Goal: Book appointment/travel/reservation

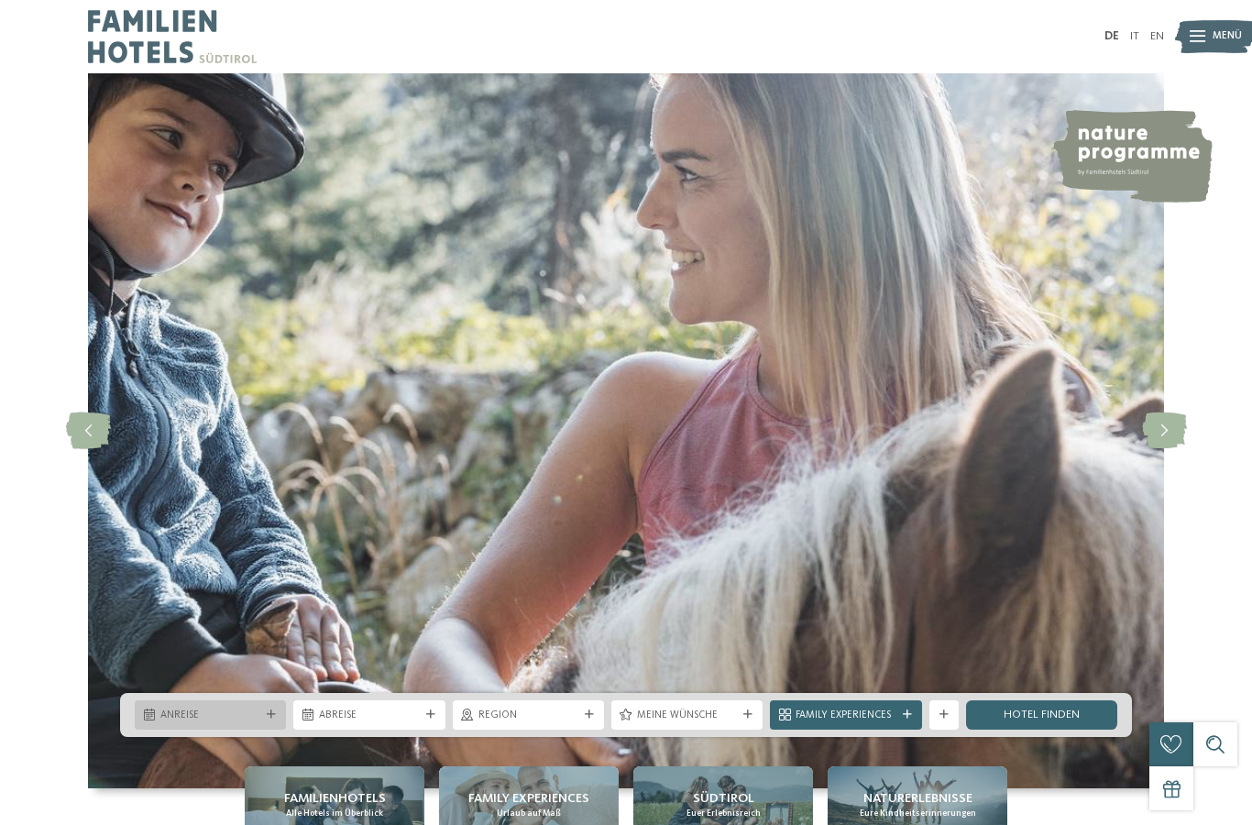
click at [226, 723] on span "Anreise" at bounding box center [210, 716] width 100 height 15
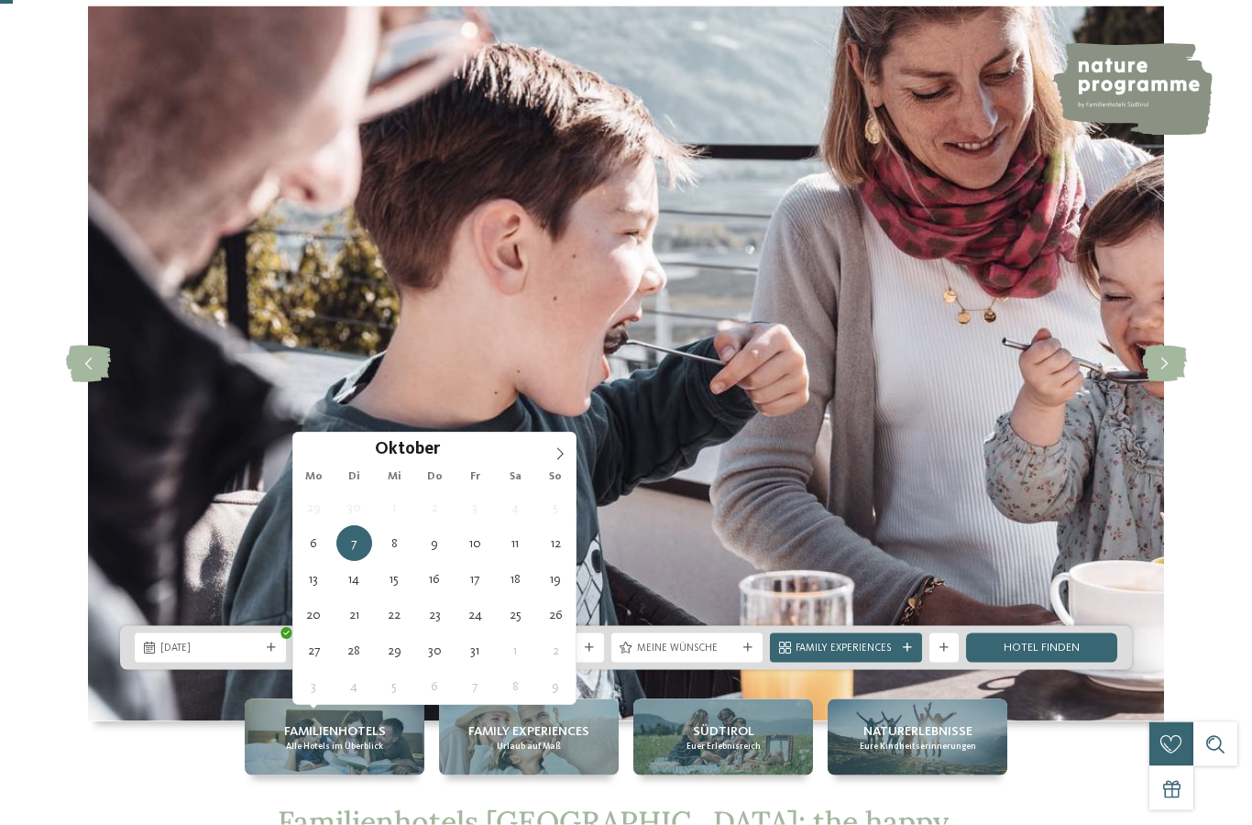
scroll to position [68, 0]
click at [139, 685] on img at bounding box center [626, 363] width 1076 height 715
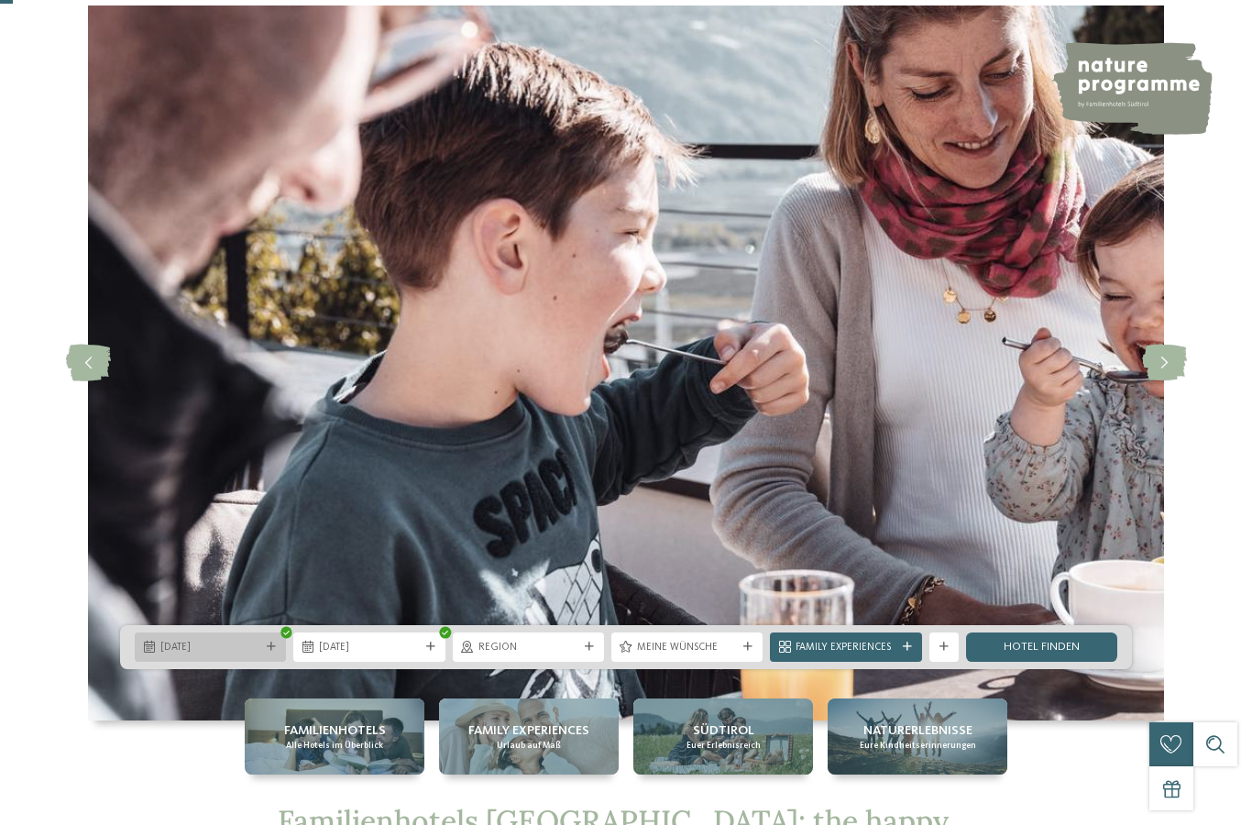
click at [185, 655] on div "06.10.2025" at bounding box center [210, 647] width 107 height 16
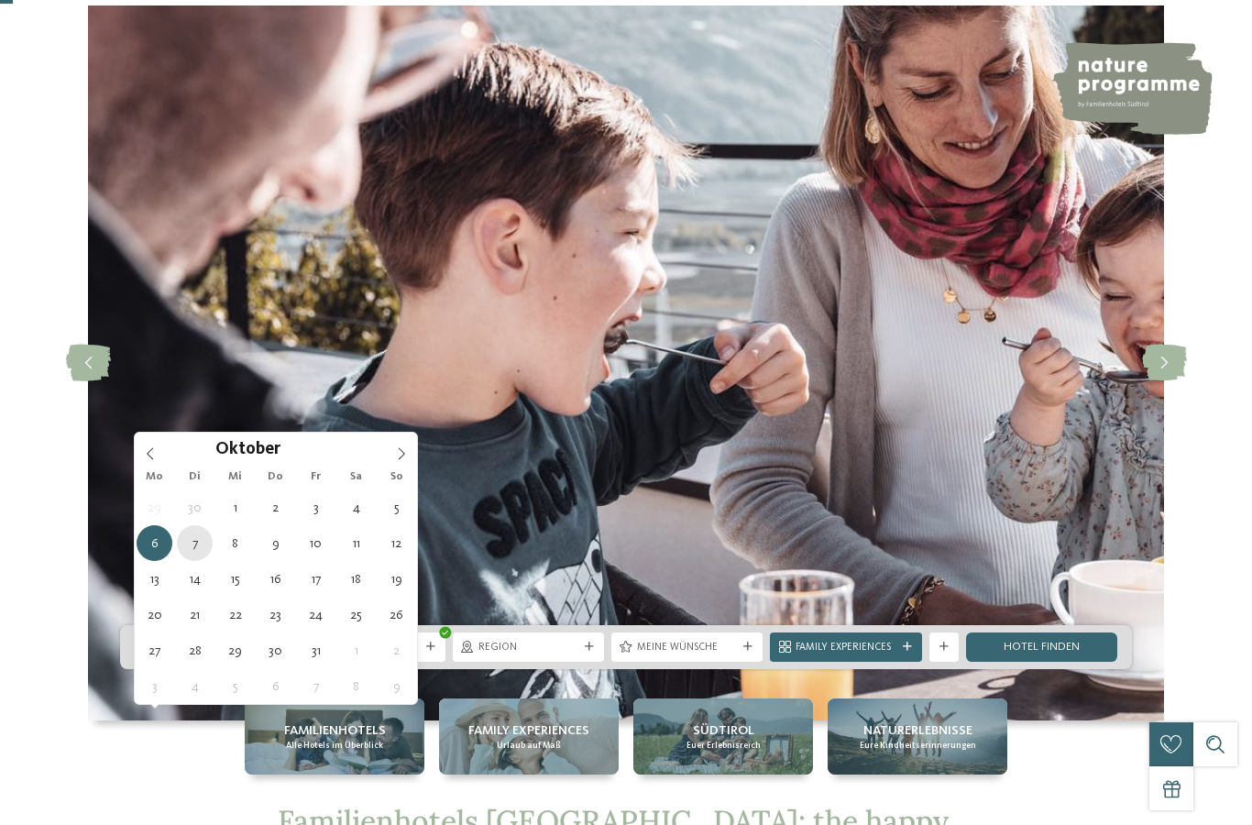
type div "07.10.2025"
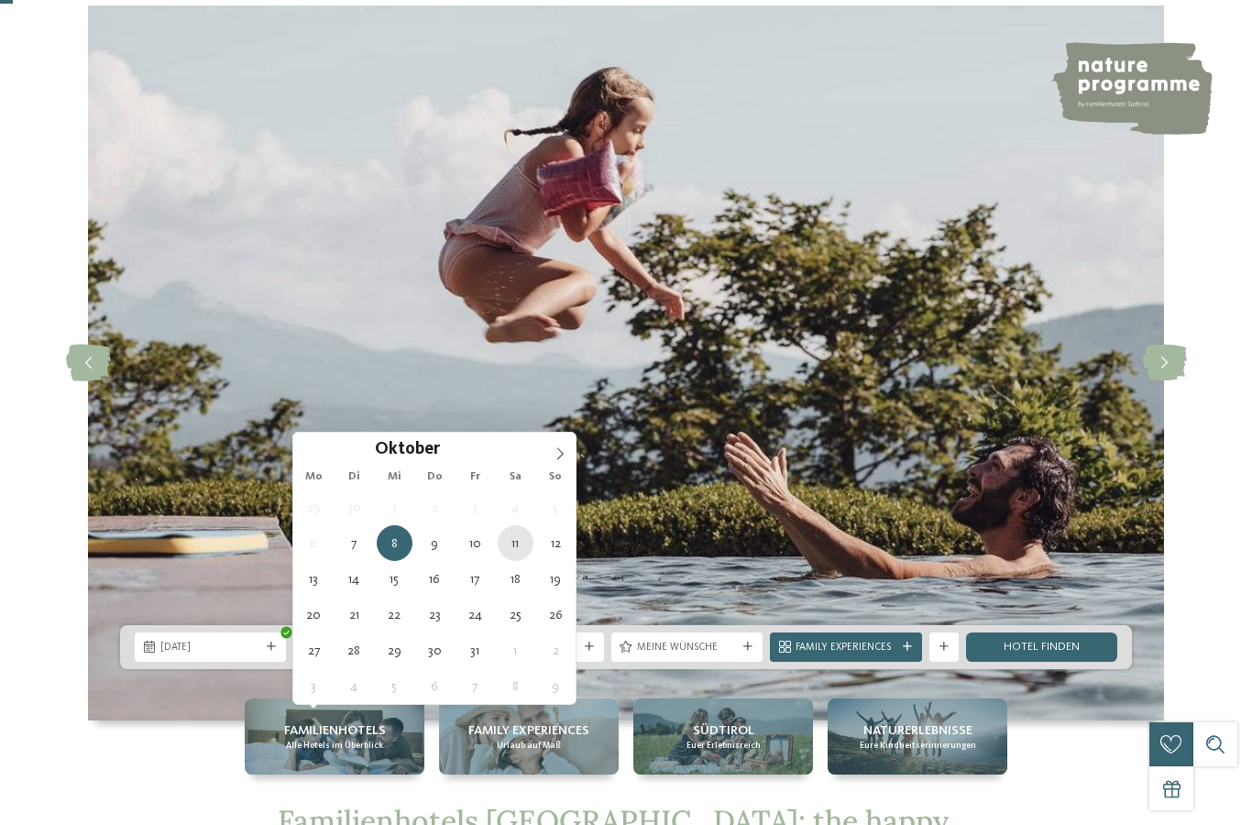
type div "11.10.2025"
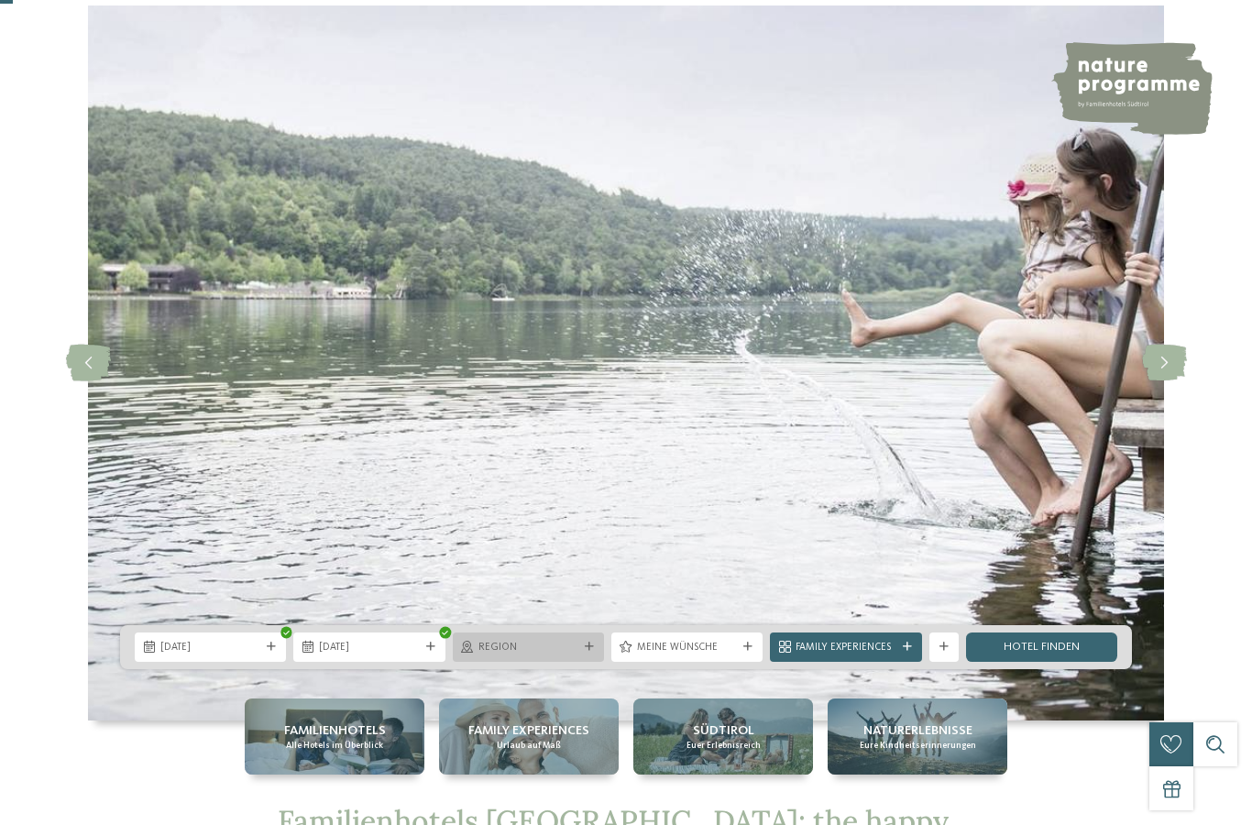
click at [567, 655] on span "Region" at bounding box center [529, 648] width 100 height 15
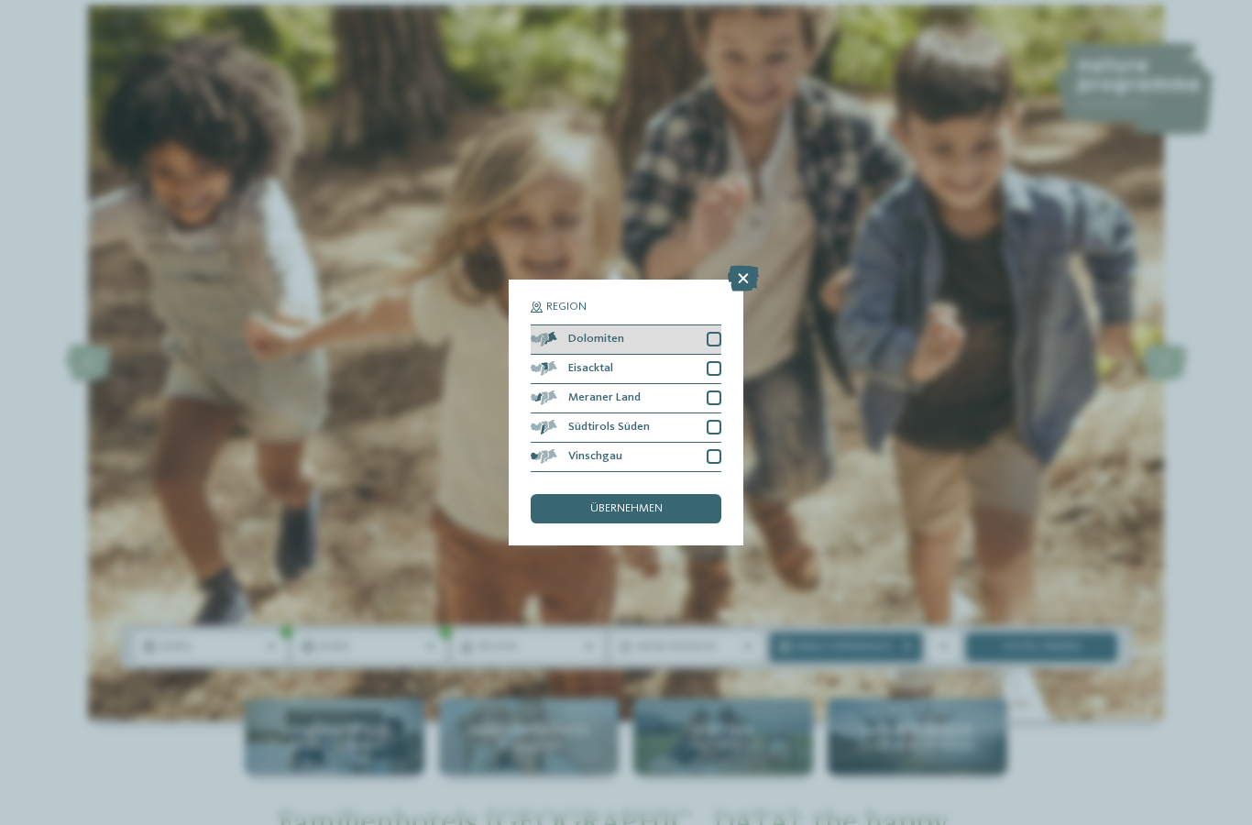
click at [703, 325] on div "Dolomiten" at bounding box center [626, 339] width 191 height 29
click at [716, 361] on div at bounding box center [714, 368] width 15 height 15
click at [713, 391] on div at bounding box center [714, 398] width 15 height 15
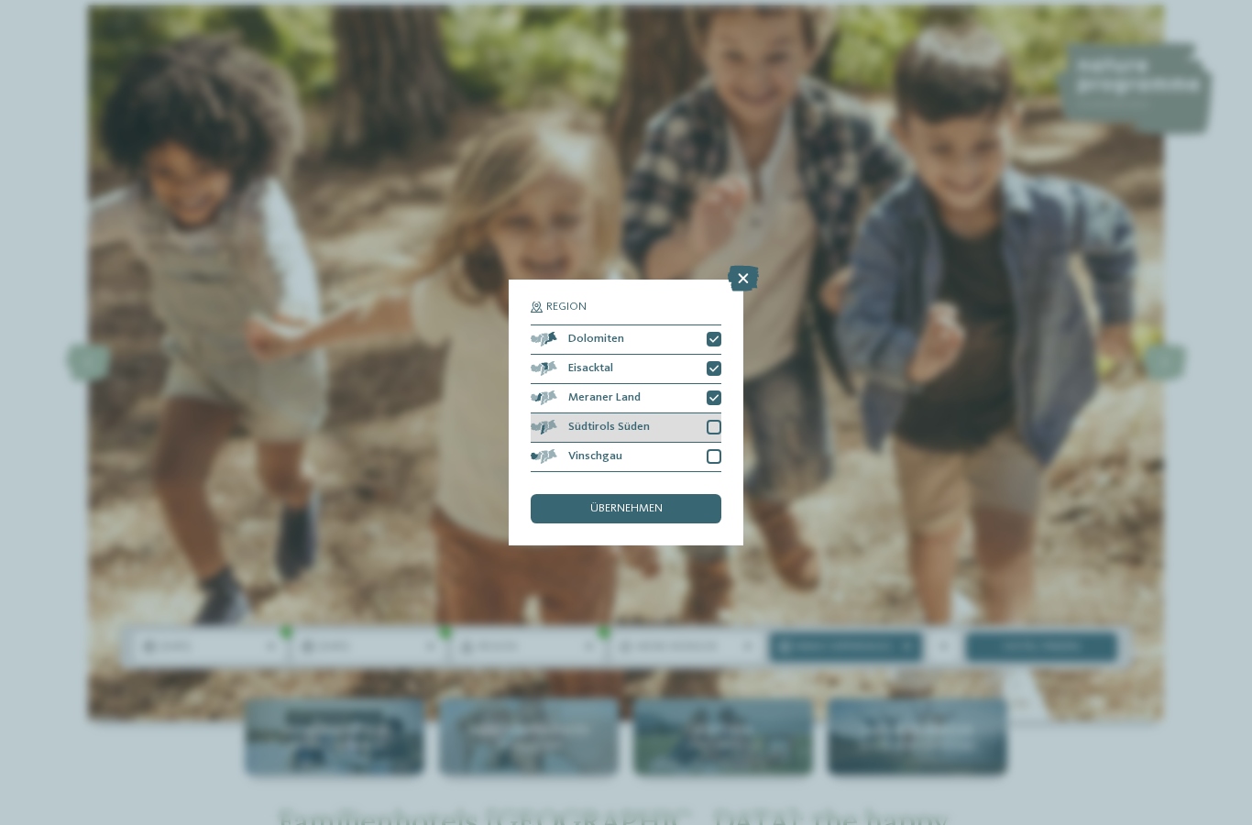
click at [707, 420] on div at bounding box center [714, 427] width 15 height 15
click at [711, 449] on div at bounding box center [714, 456] width 15 height 15
click at [675, 494] on div "übernehmen" at bounding box center [626, 508] width 191 height 29
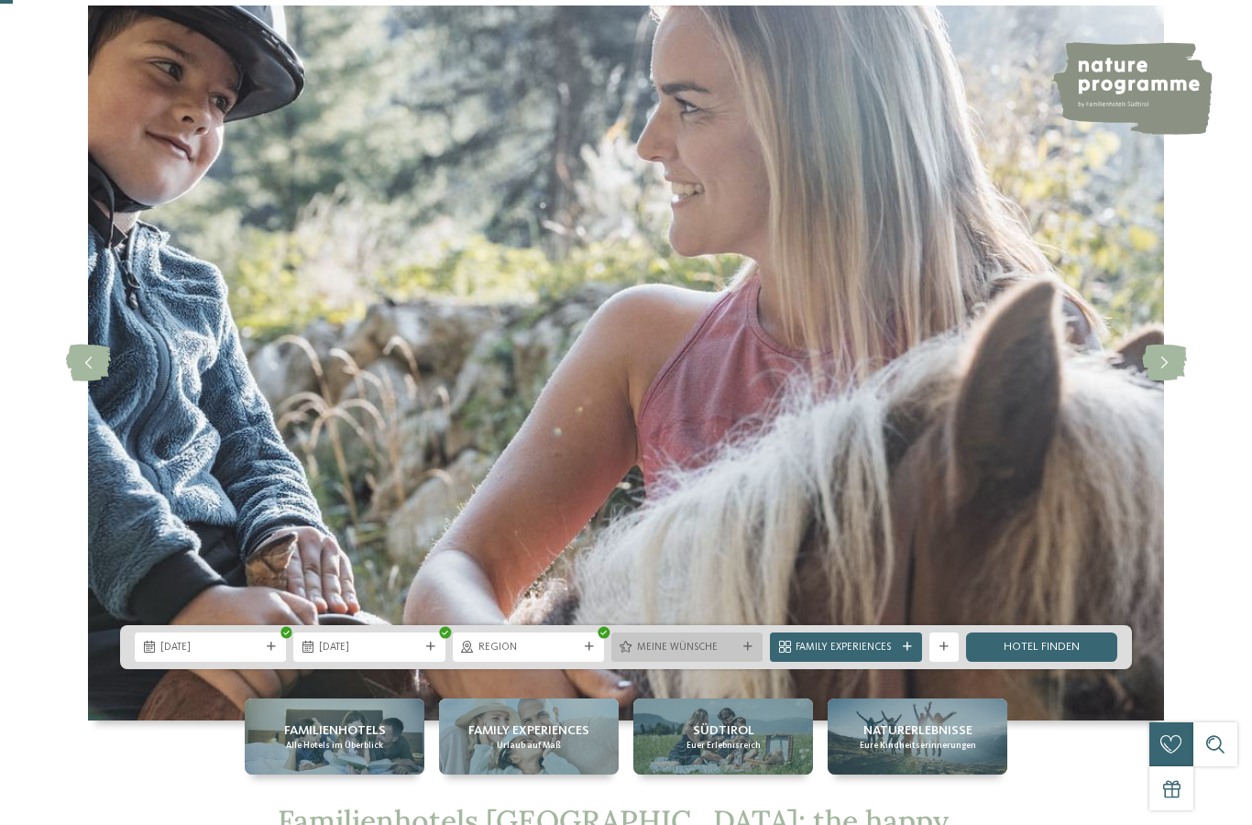
click at [740, 655] on div "Meine Wünsche" at bounding box center [686, 647] width 107 height 16
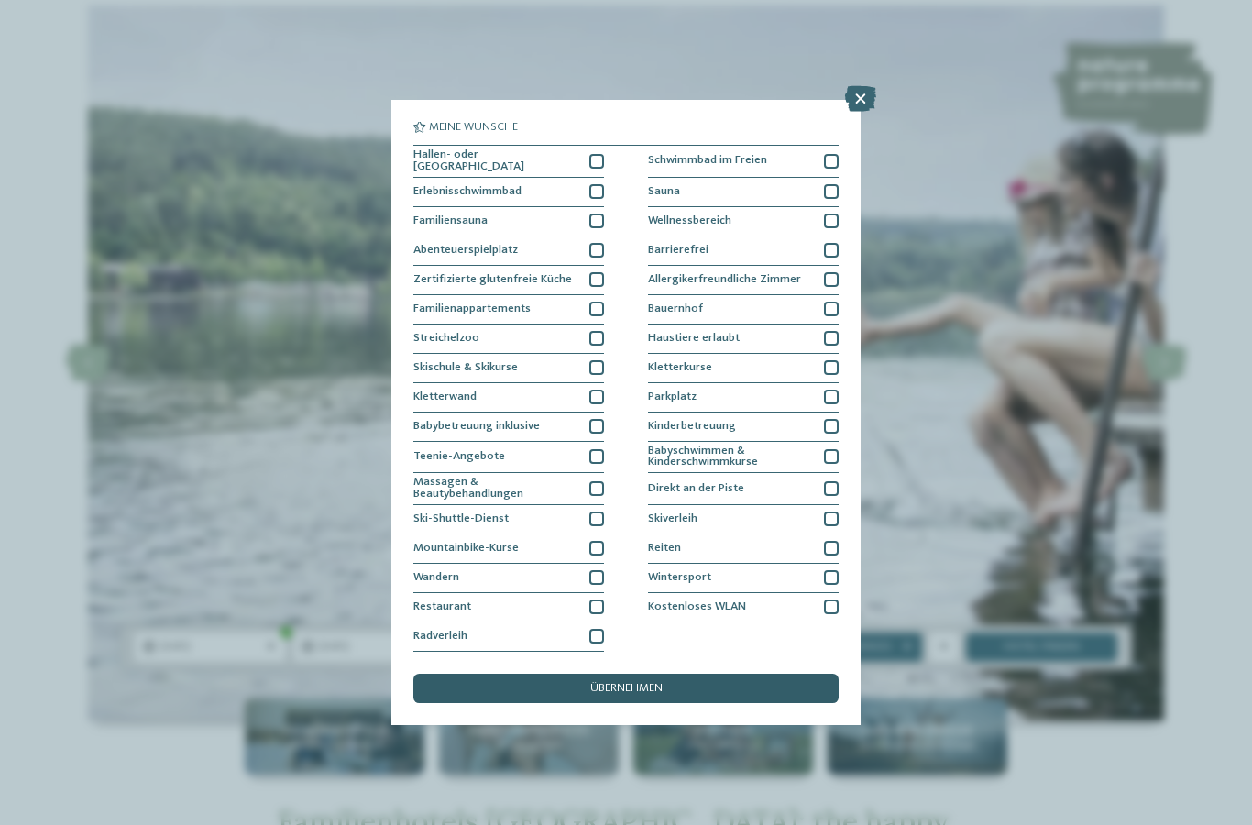
click at [650, 674] on div "übernehmen" at bounding box center [625, 688] width 425 height 29
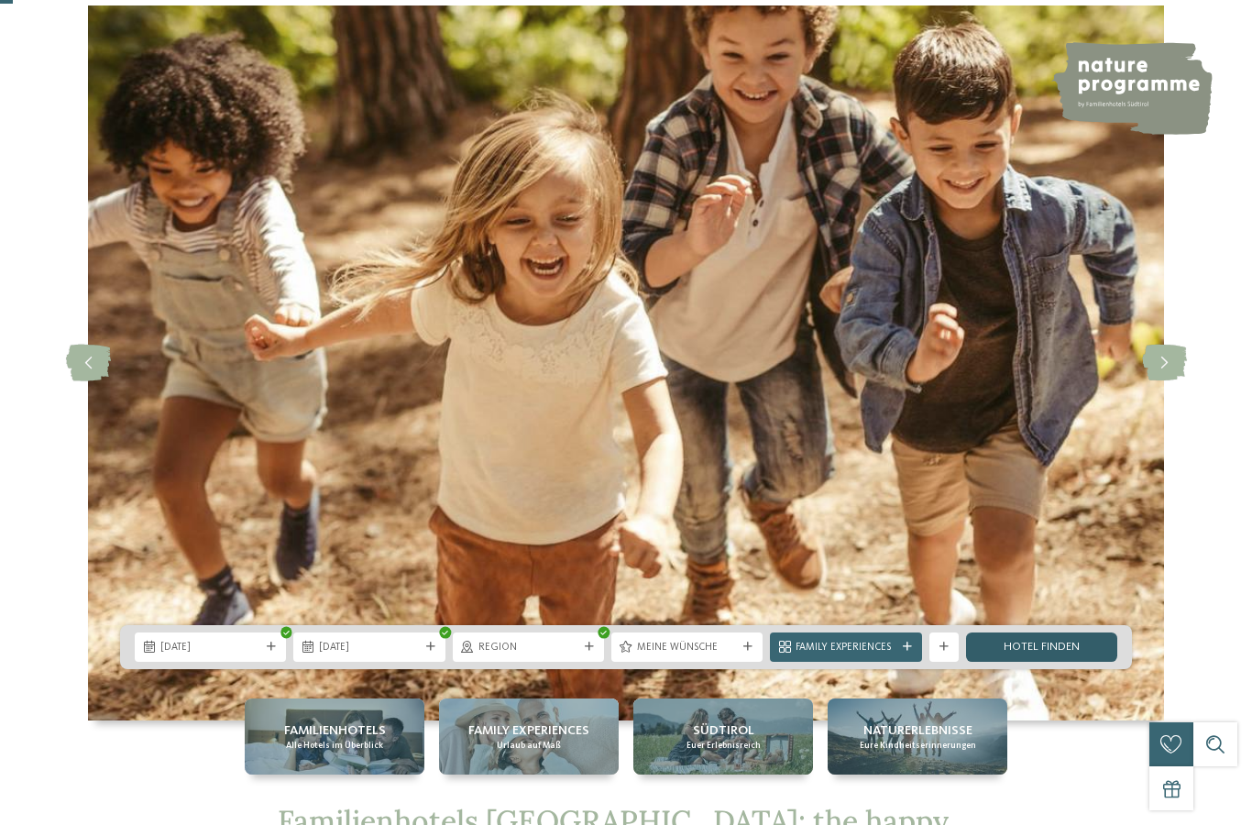
click at [1084, 662] on link "Hotel finden" at bounding box center [1041, 647] width 151 height 29
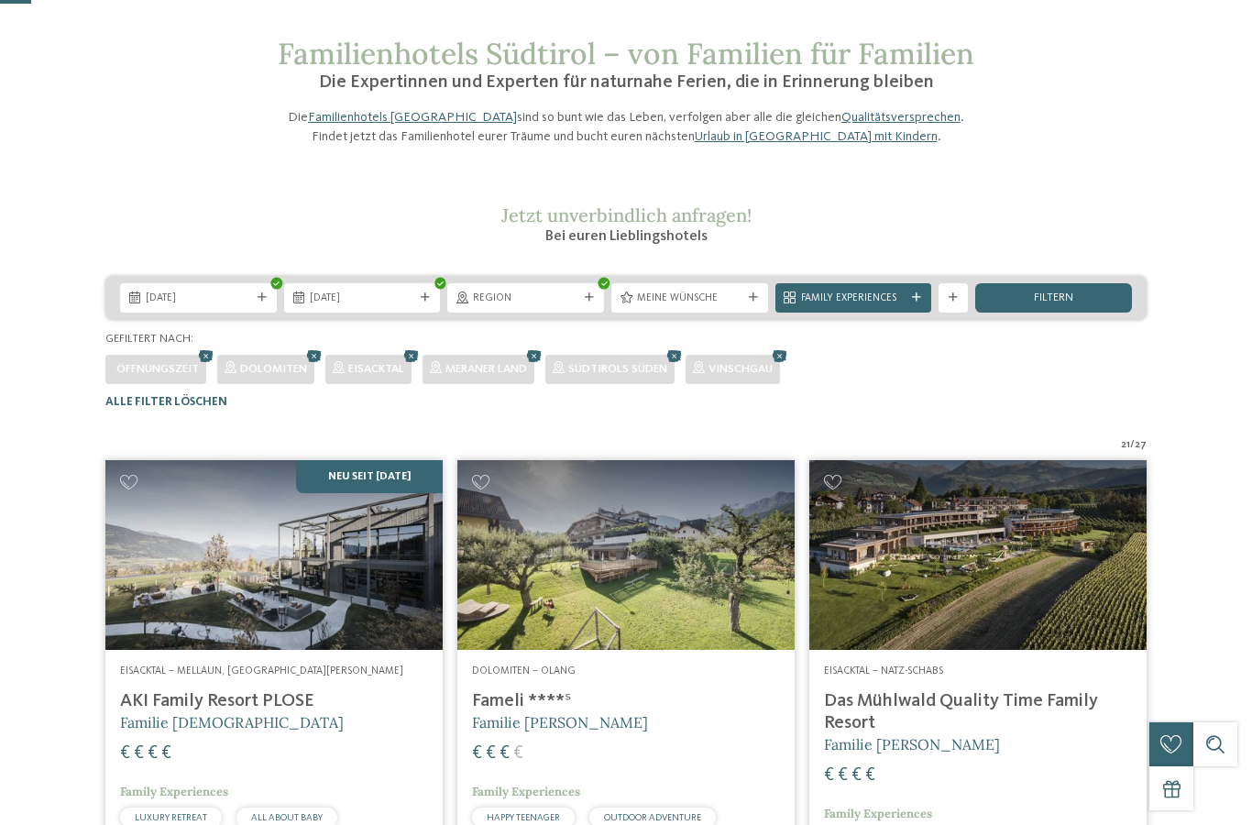
scroll to position [46, 0]
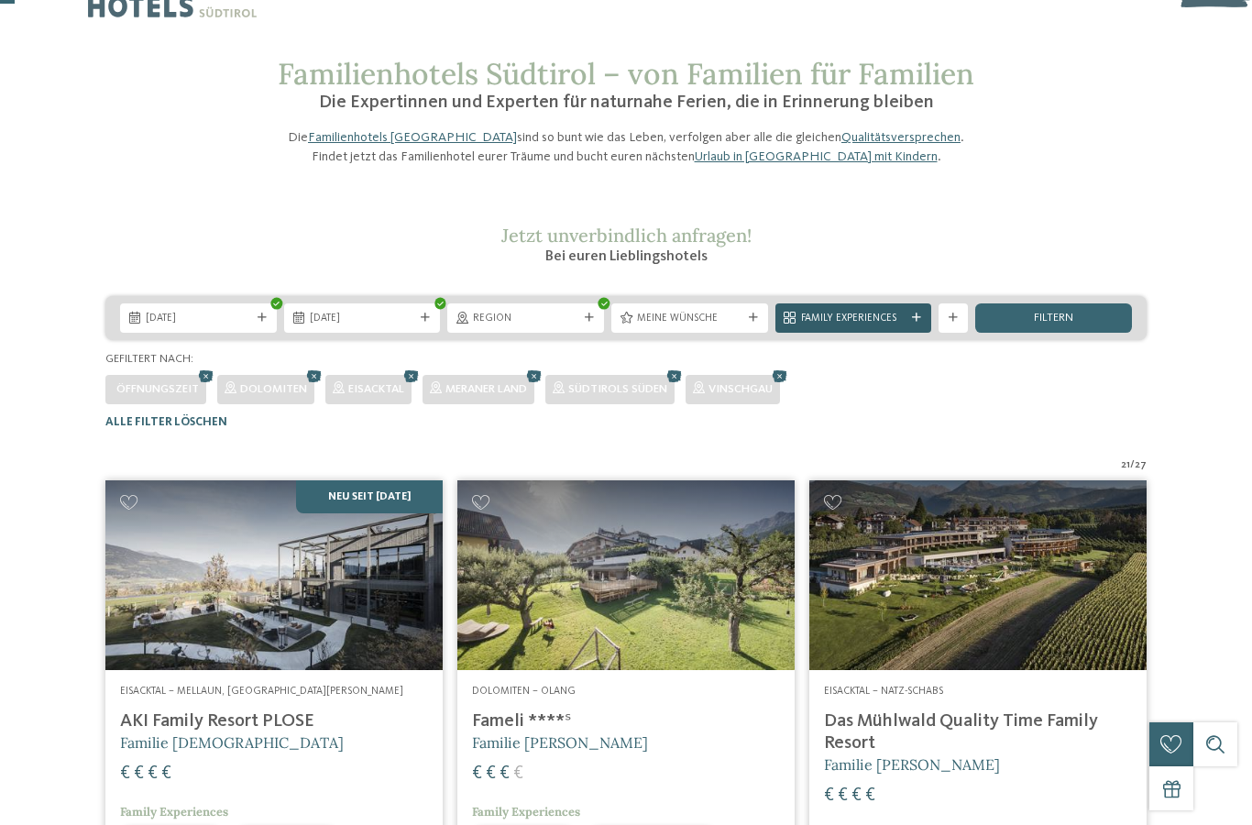
click at [907, 333] on div "Family Experiences" at bounding box center [854, 317] width 157 height 29
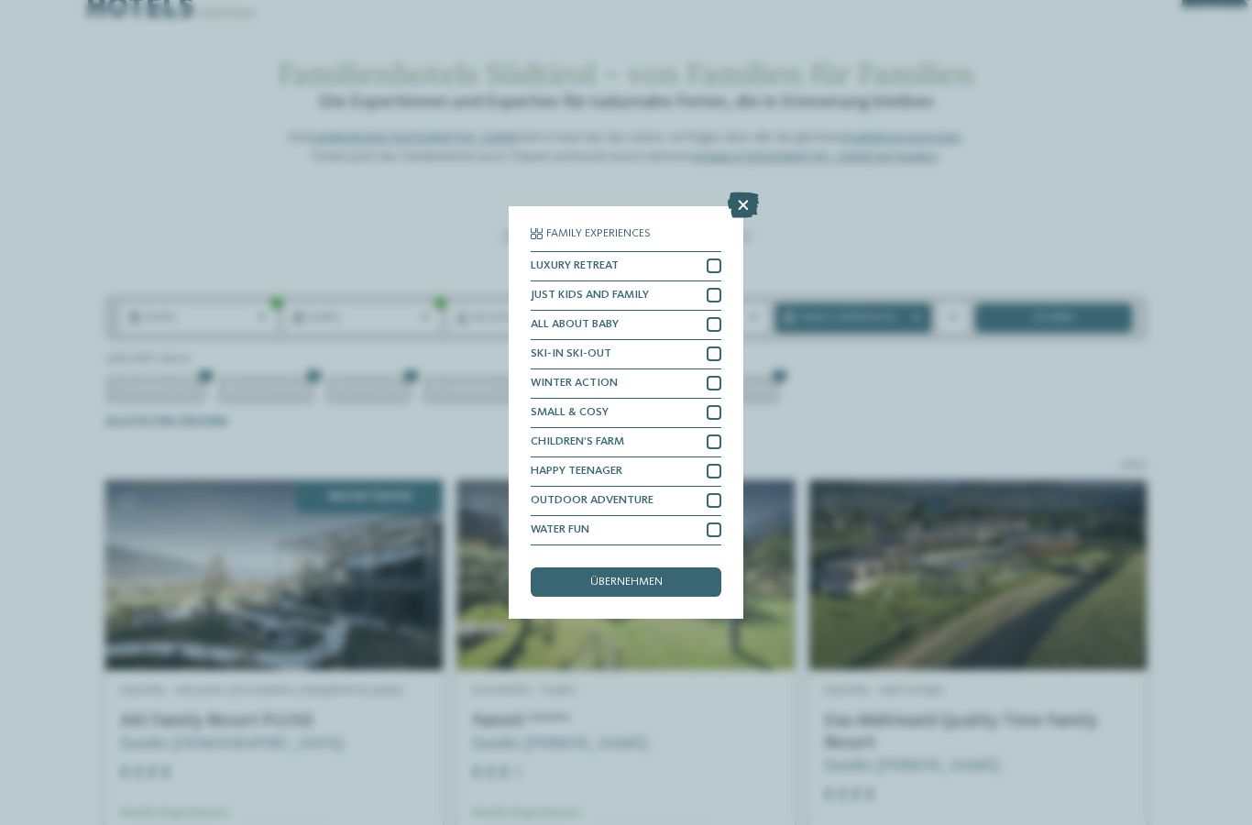
click at [752, 193] on icon at bounding box center [743, 206] width 31 height 26
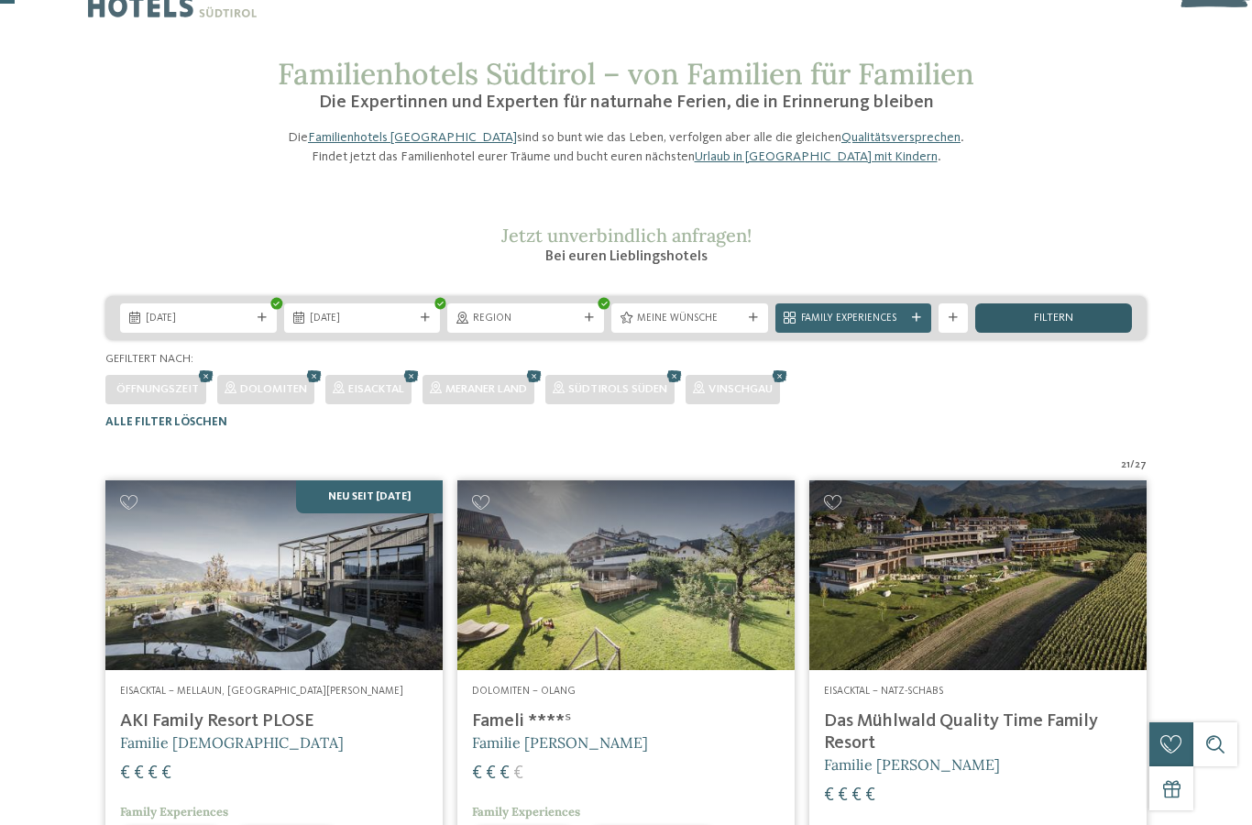
click at [1067, 325] on span "filtern" at bounding box center [1053, 319] width 39 height 12
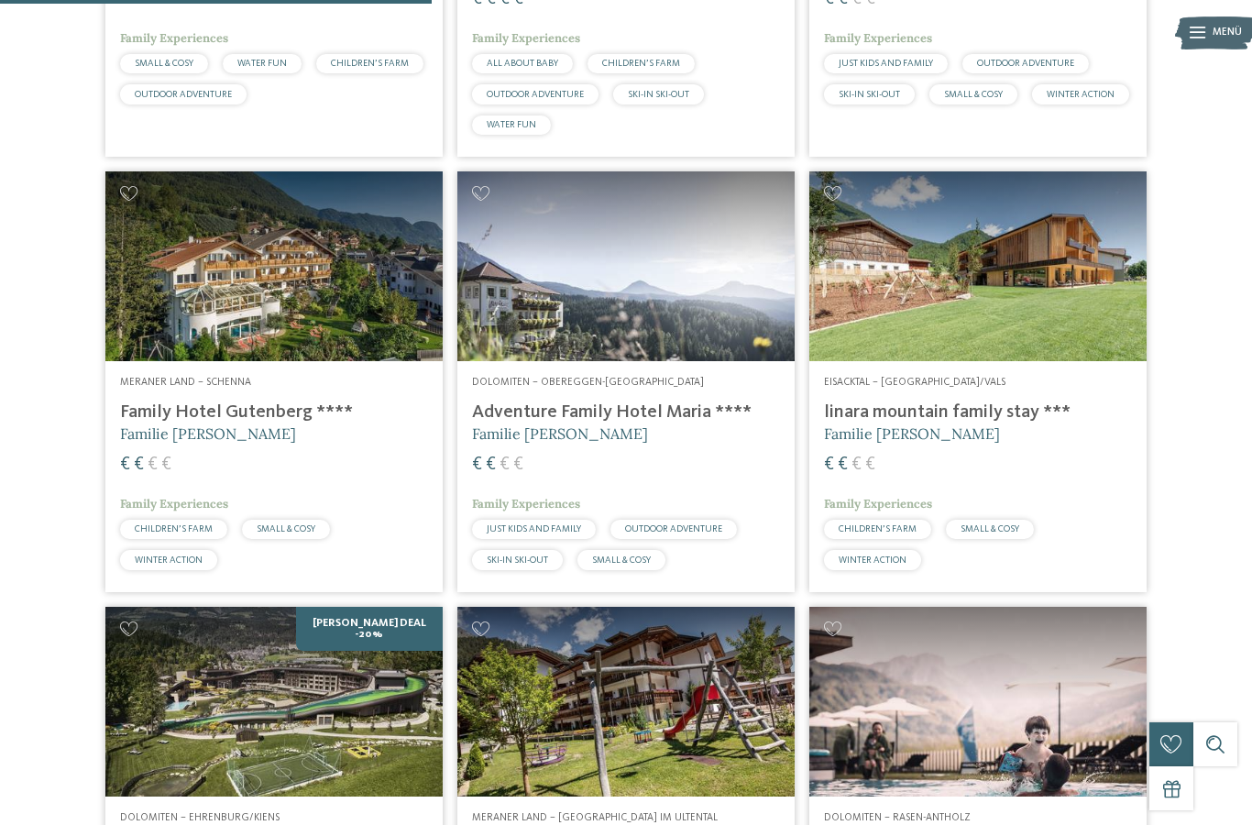
scroll to position [1316, 0]
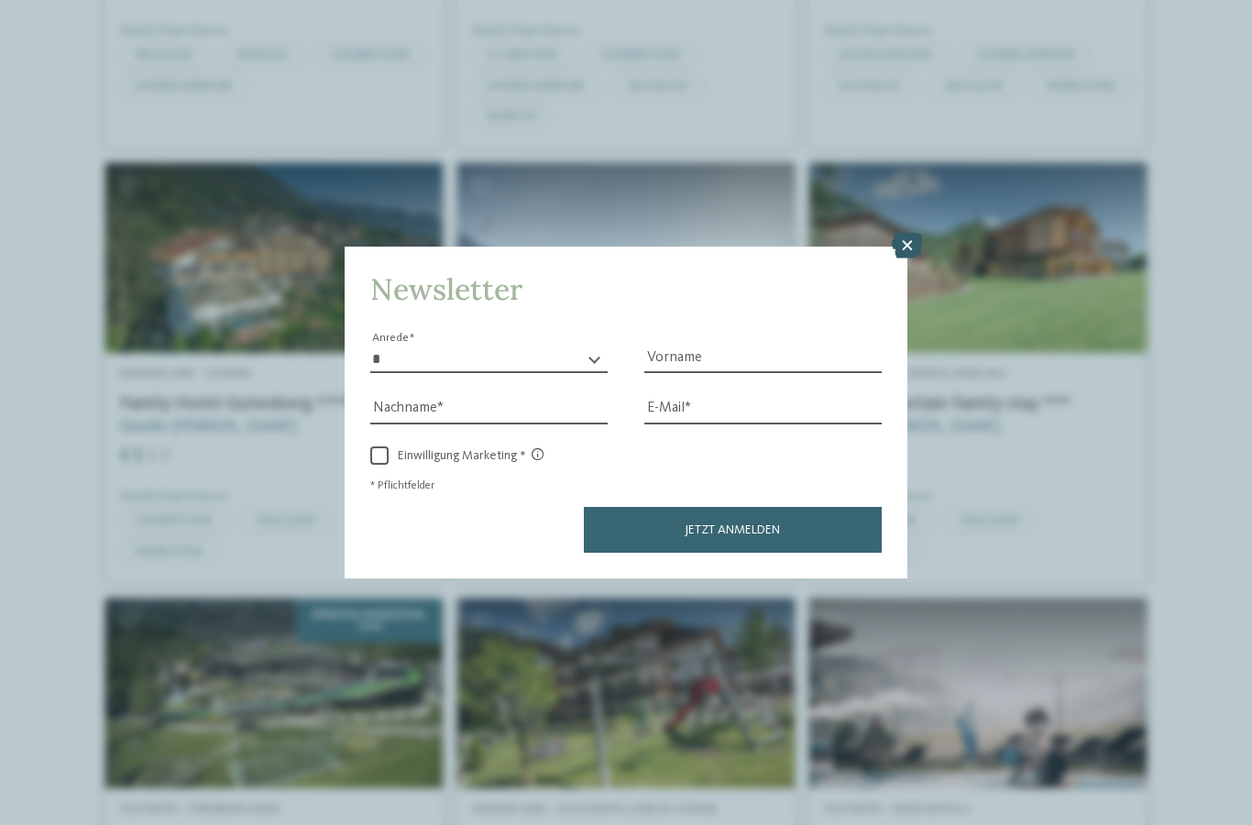
click at [904, 233] on icon at bounding box center [907, 246] width 31 height 26
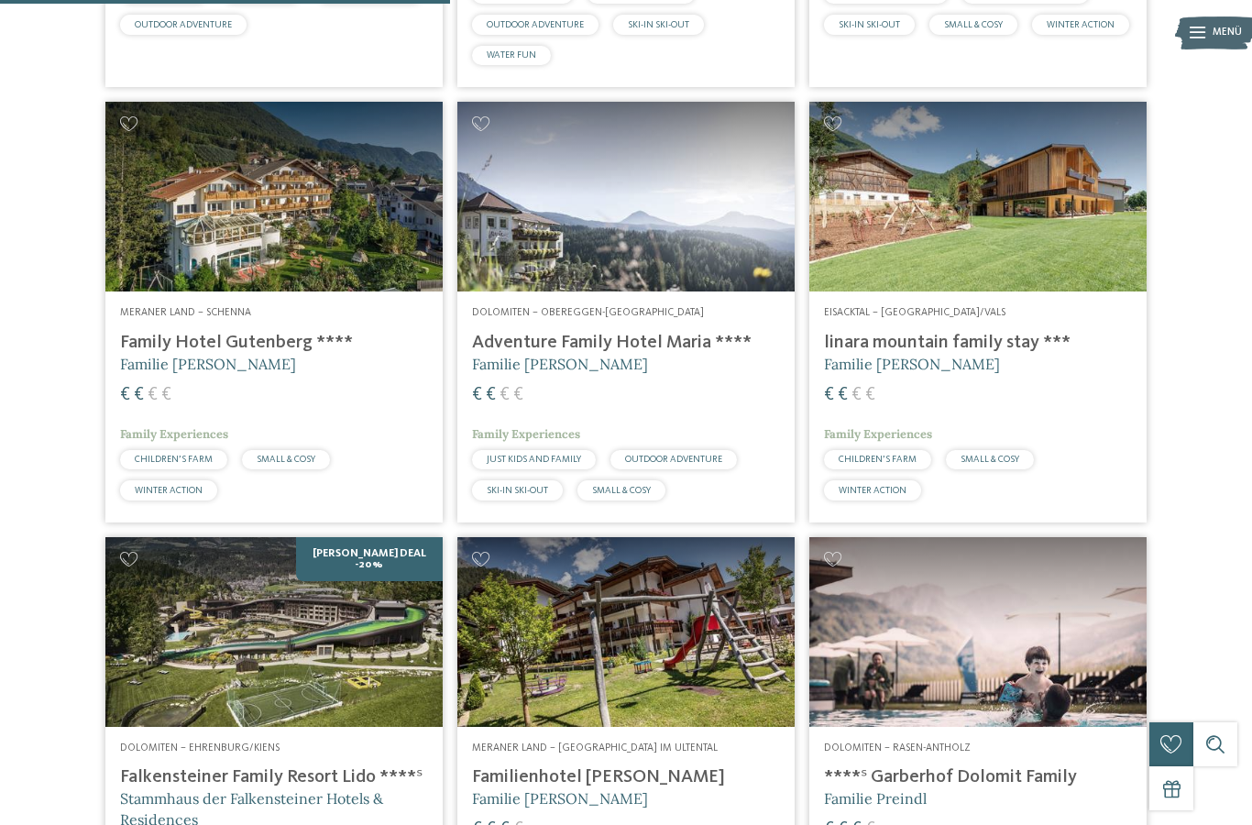
scroll to position [1407, 0]
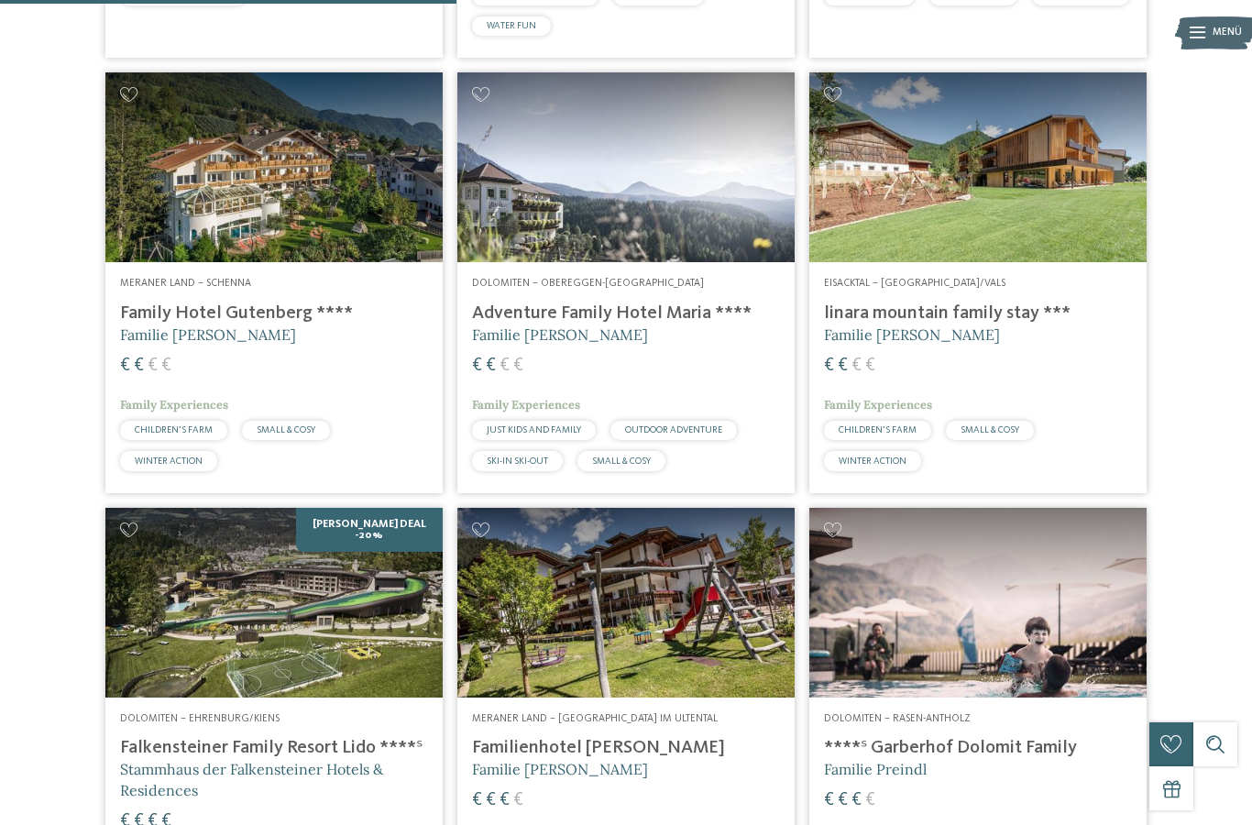
click at [162, 196] on img at bounding box center [273, 167] width 337 height 190
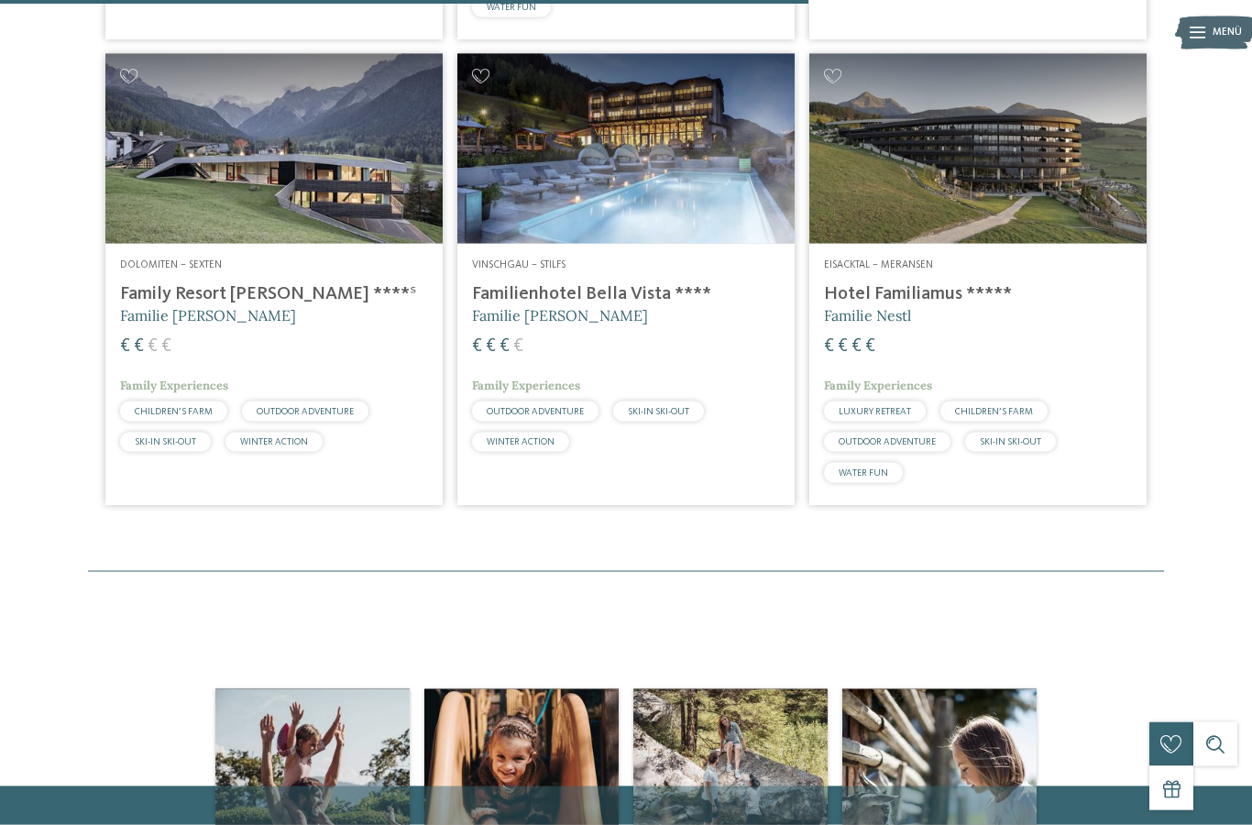
scroll to position [2495, 0]
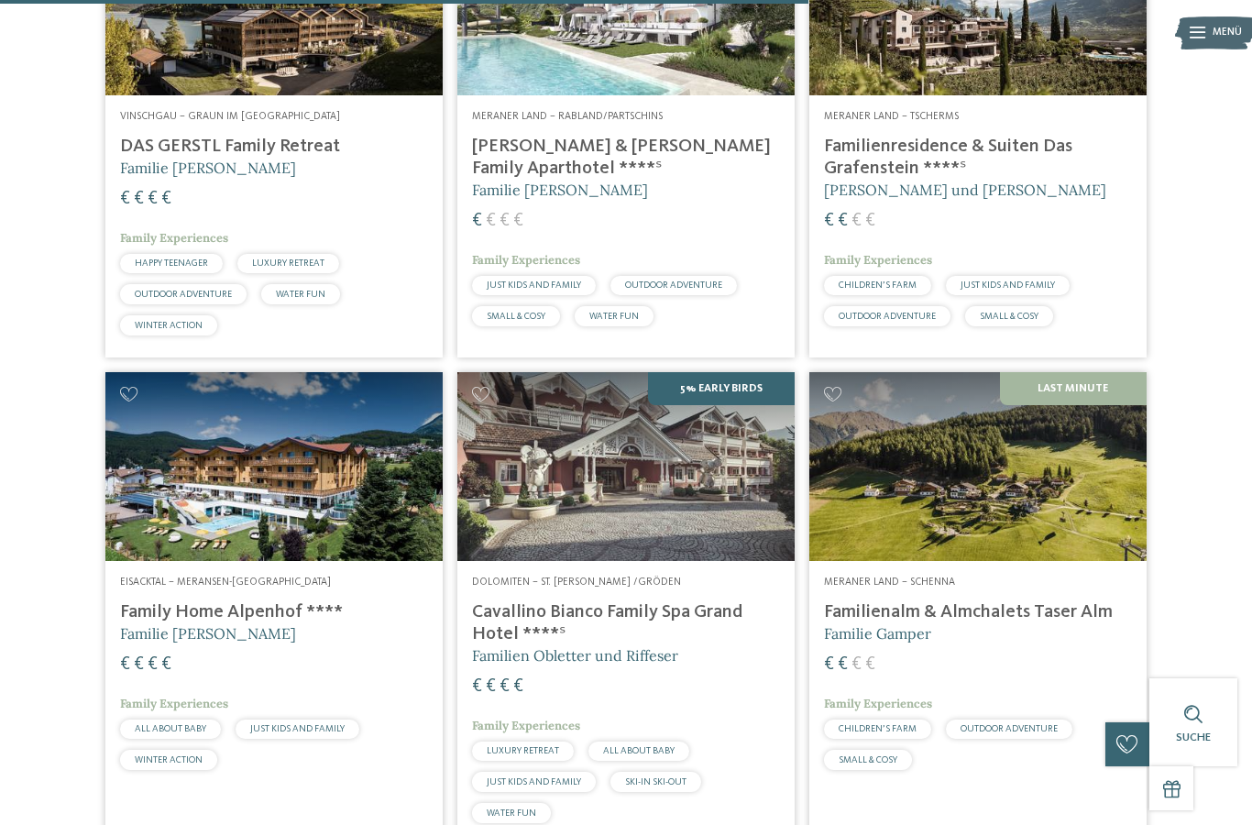
click at [1051, 509] on img at bounding box center [977, 467] width 337 height 190
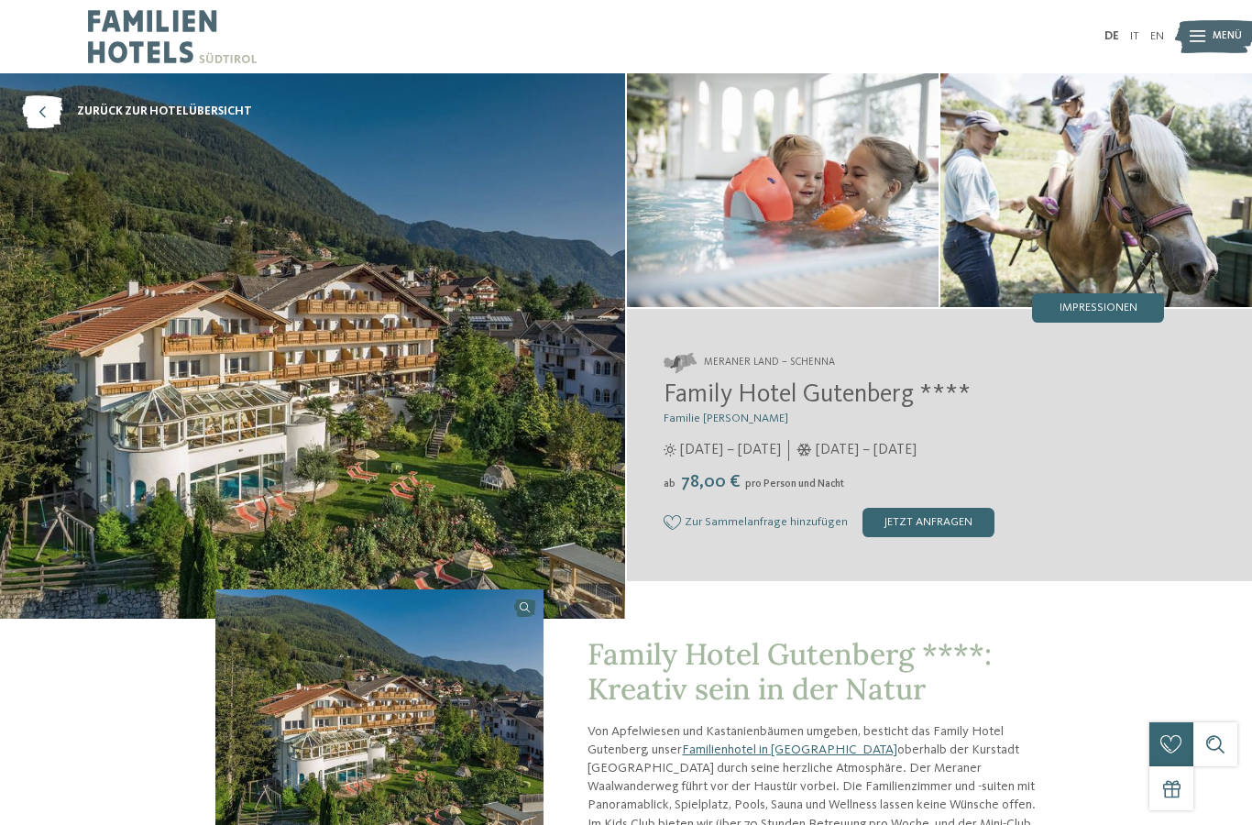
click at [158, 258] on img at bounding box center [312, 345] width 625 height 545
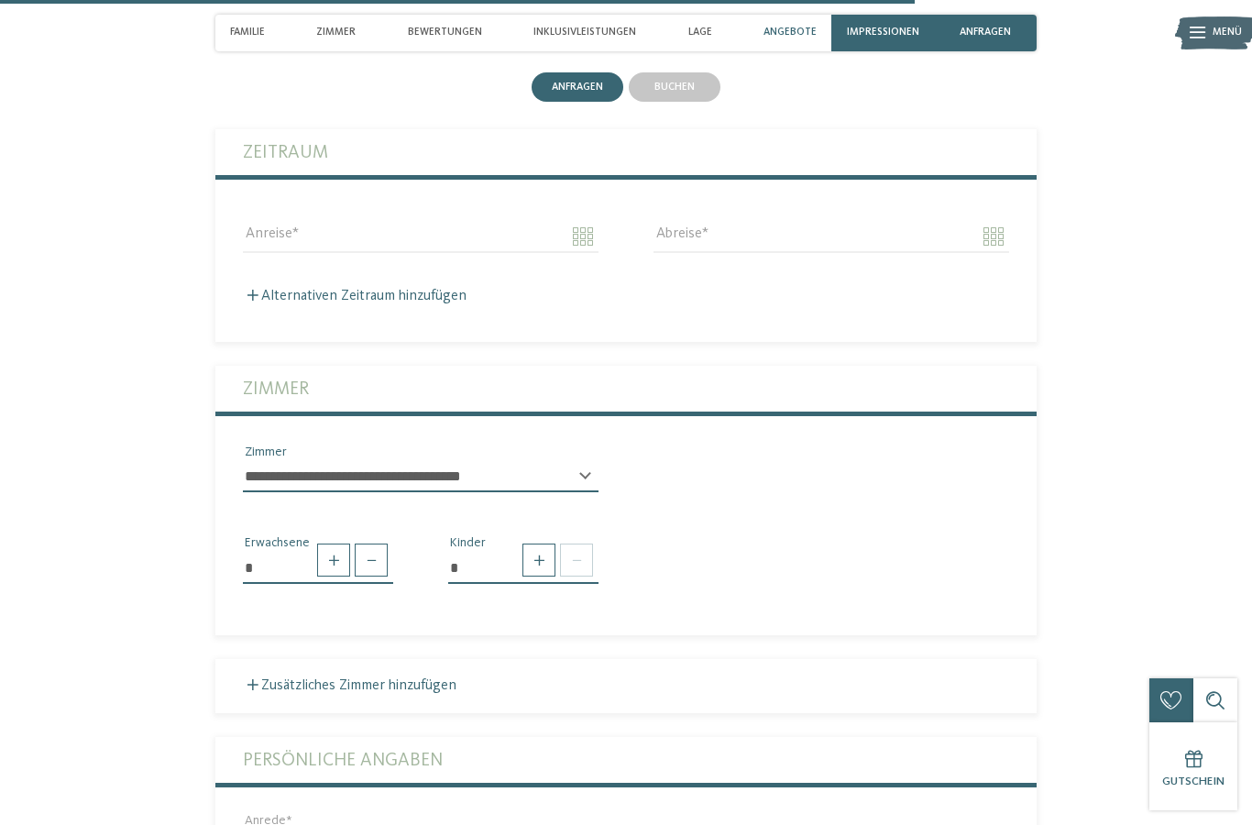
scroll to position [3573, 0]
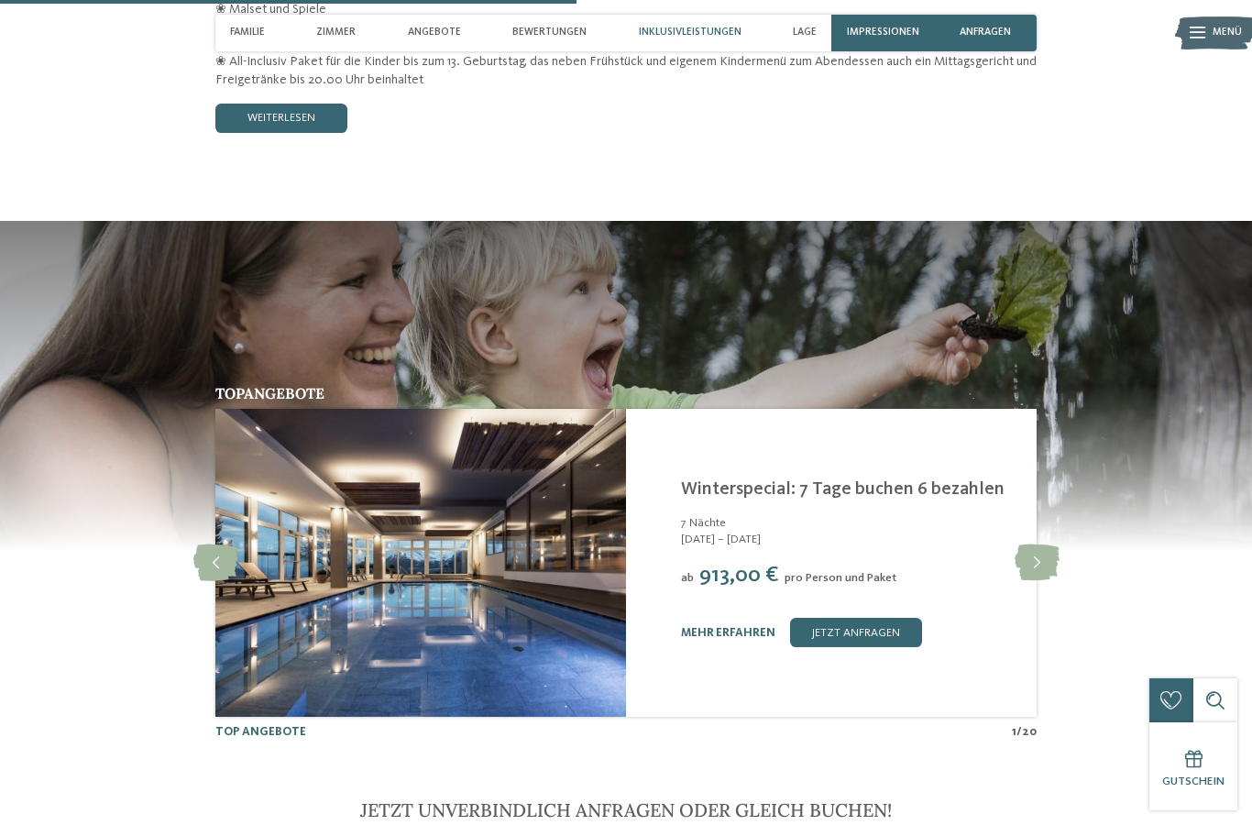
scroll to position [2723, 0]
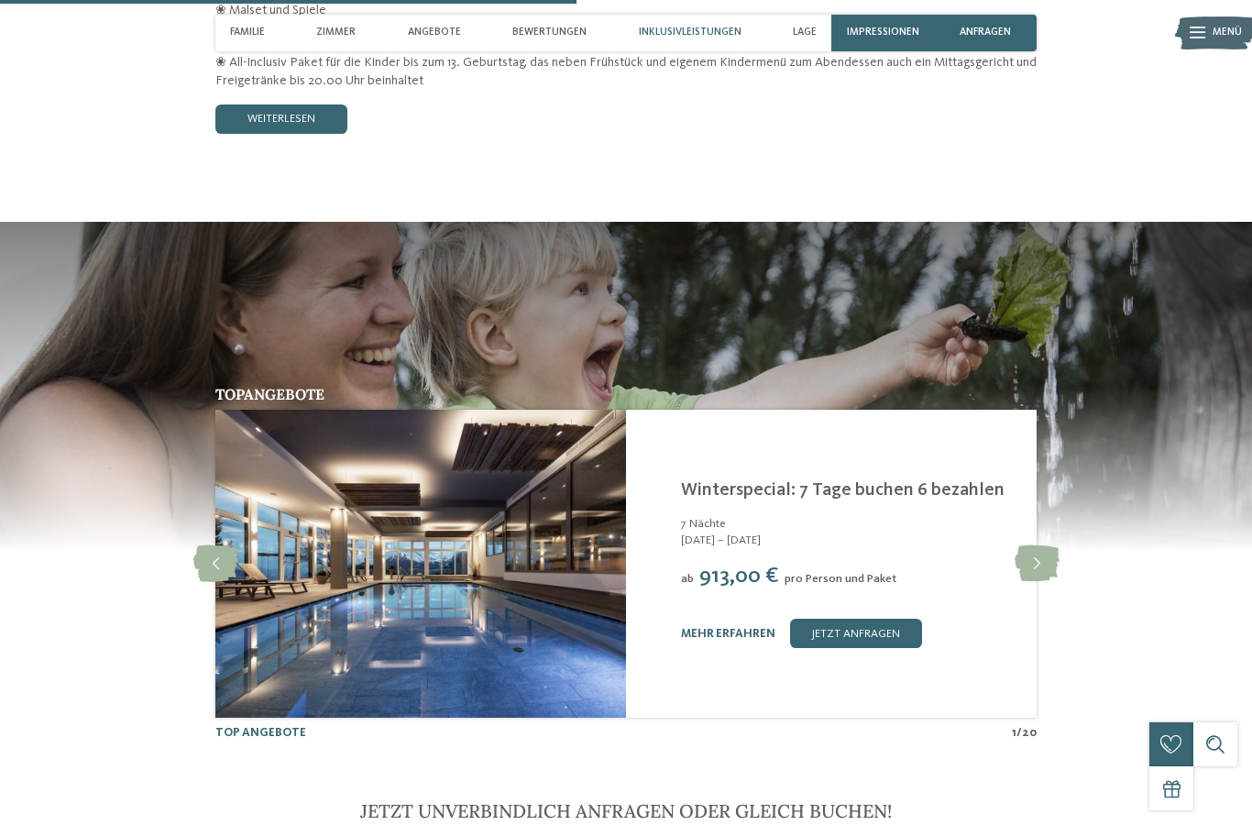
click at [219, 358] on img at bounding box center [626, 386] width 1252 height 330
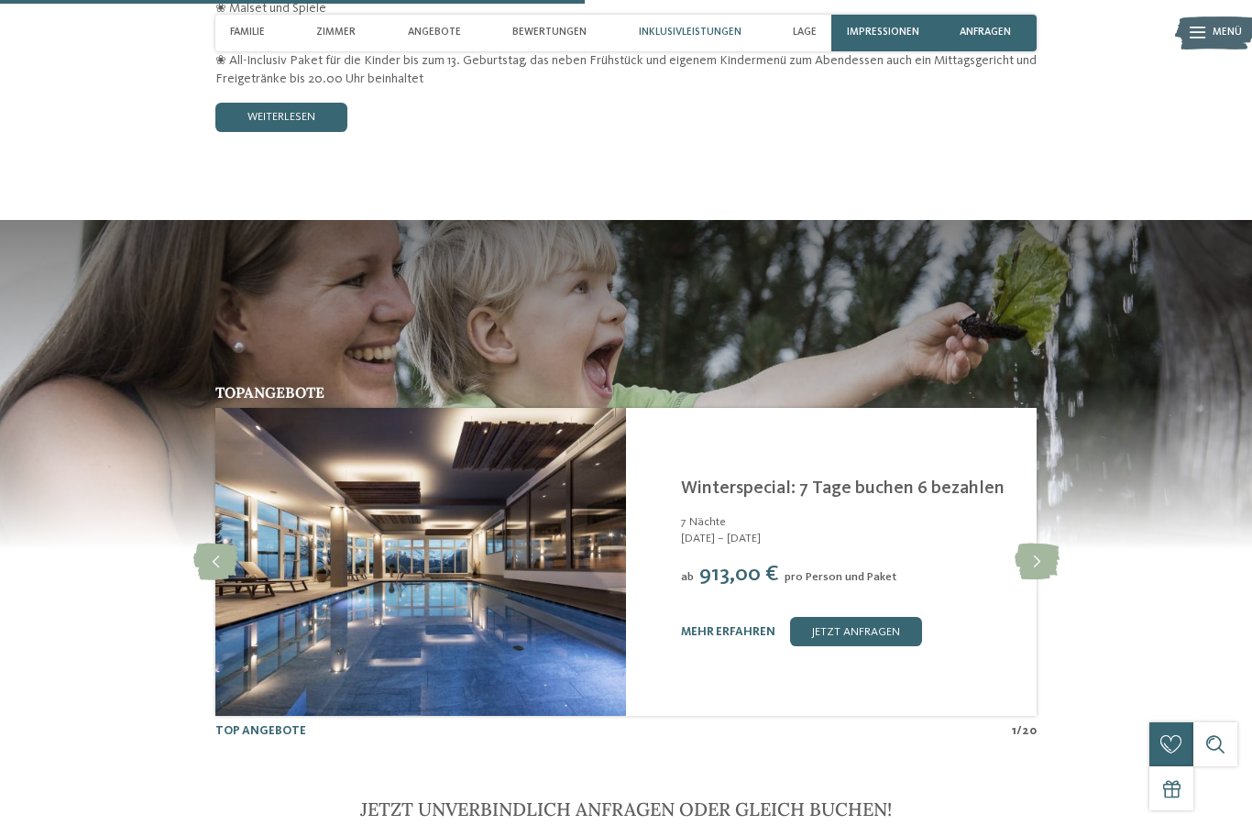
scroll to position [2725, 0]
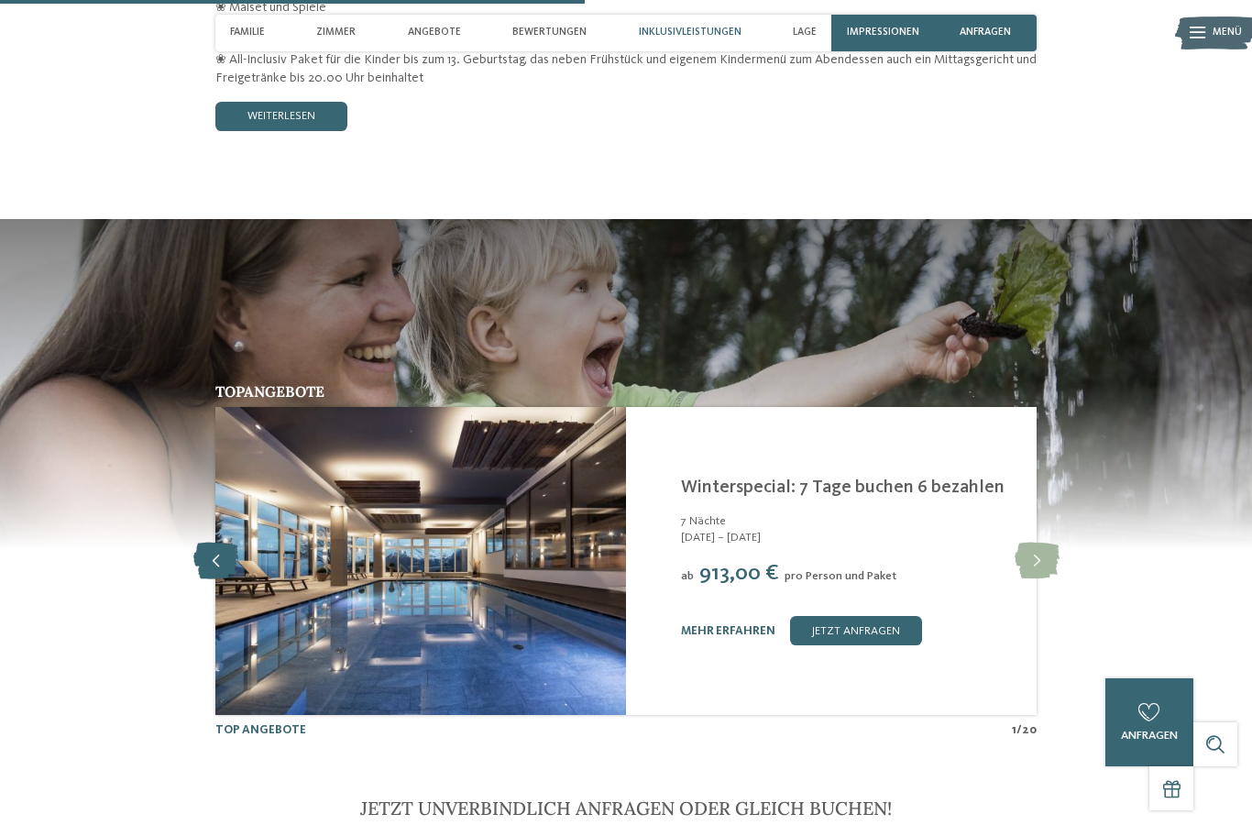
click at [210, 560] on icon at bounding box center [215, 561] width 45 height 37
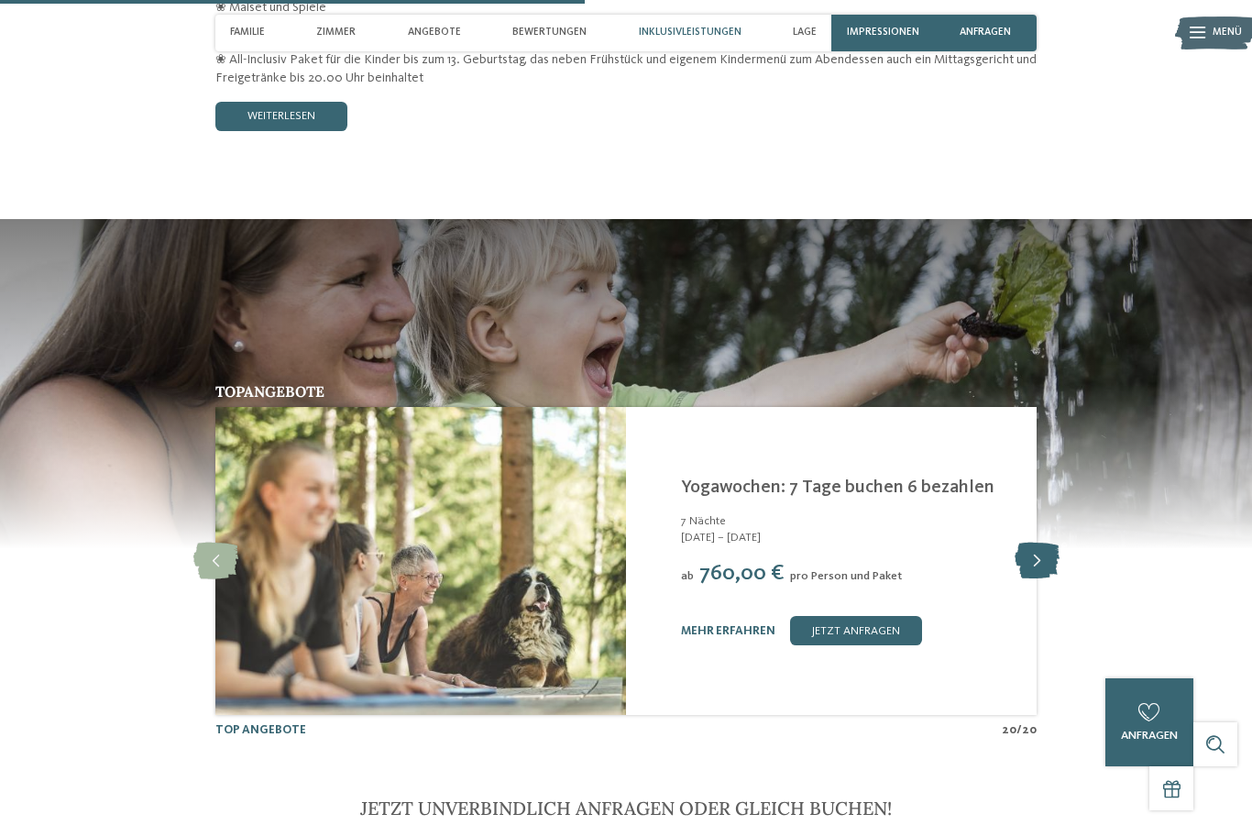
click at [1048, 557] on icon at bounding box center [1037, 561] width 45 height 37
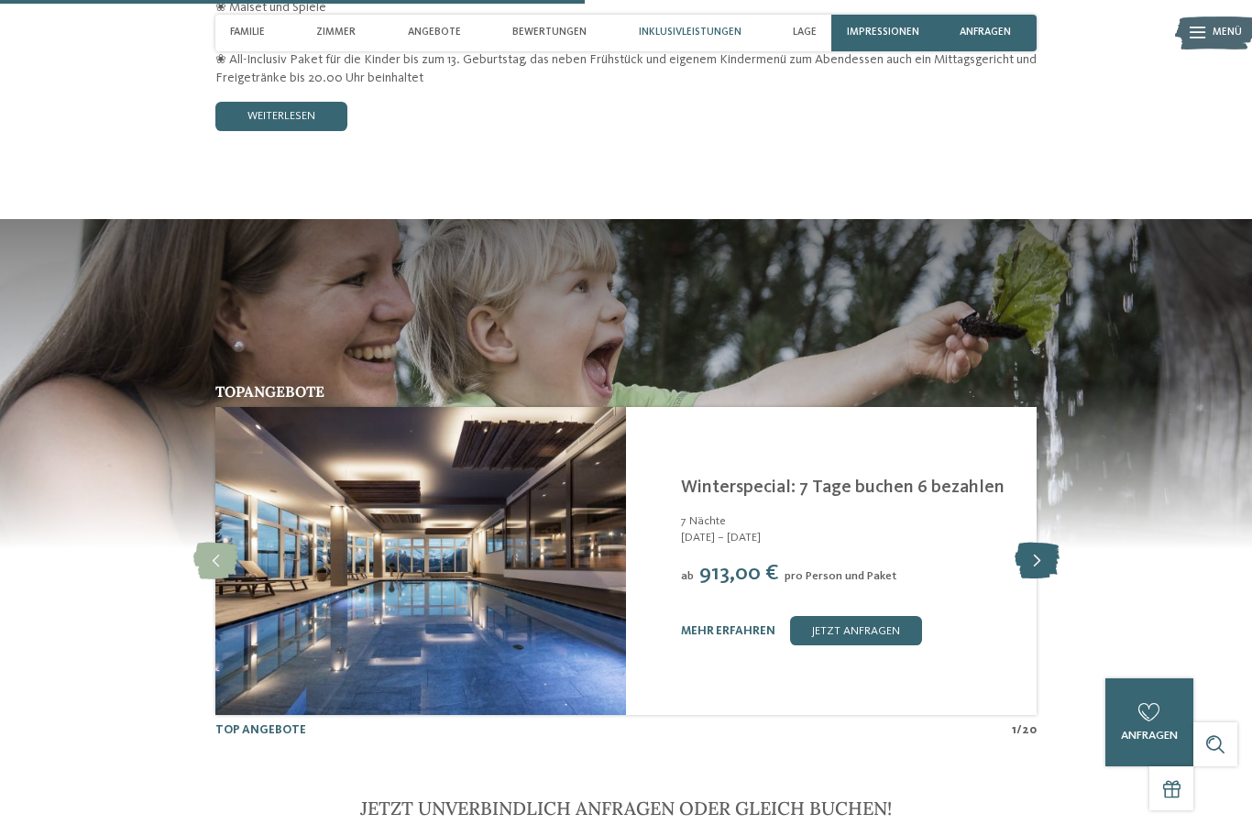
click at [1050, 555] on icon at bounding box center [1037, 561] width 45 height 37
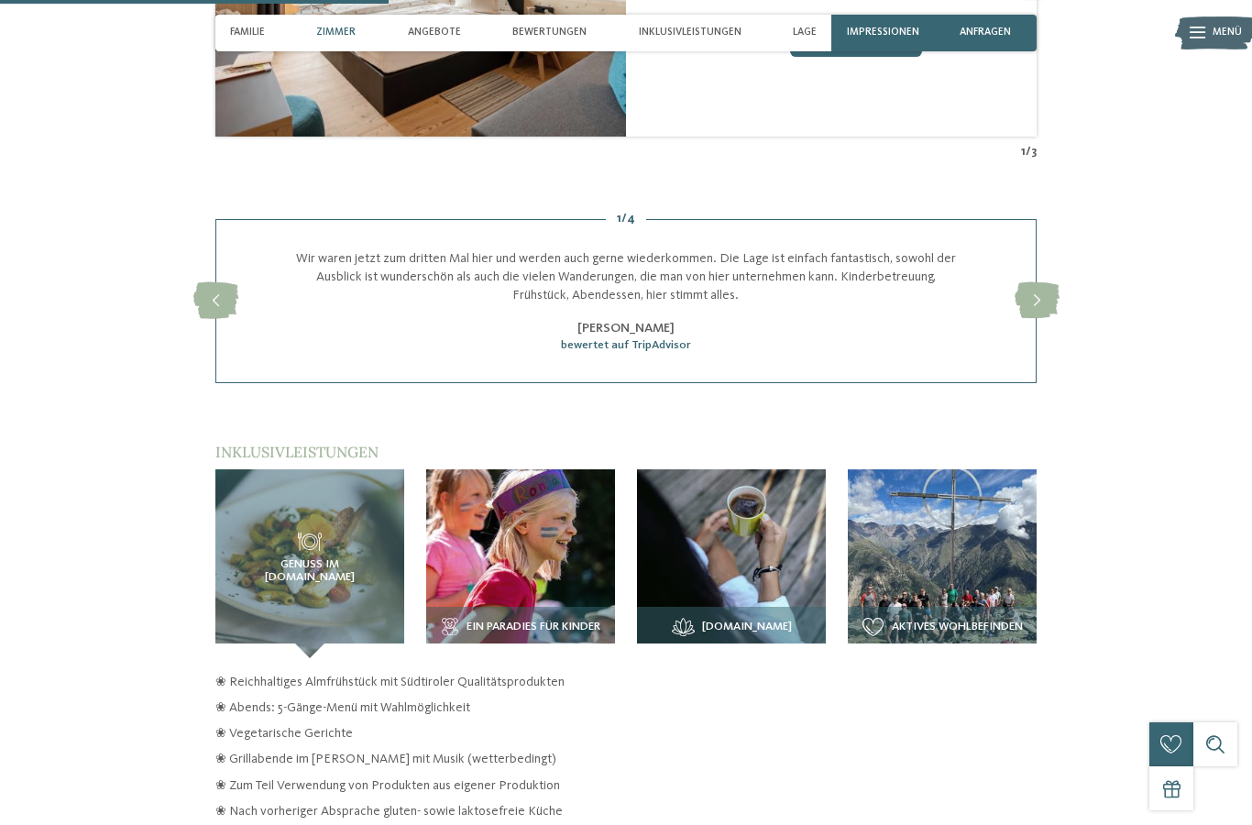
scroll to position [1832, 0]
